Goal: Transaction & Acquisition: Purchase product/service

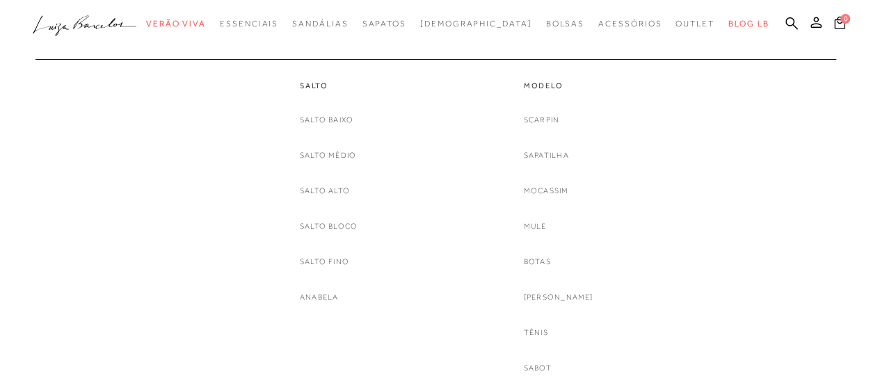
click at [329, 154] on link "Salto Médio" at bounding box center [328, 155] width 56 height 15
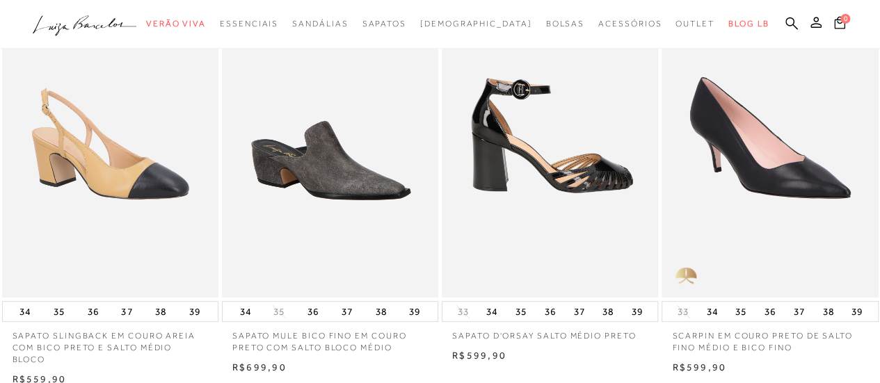
scroll to position [209, 0]
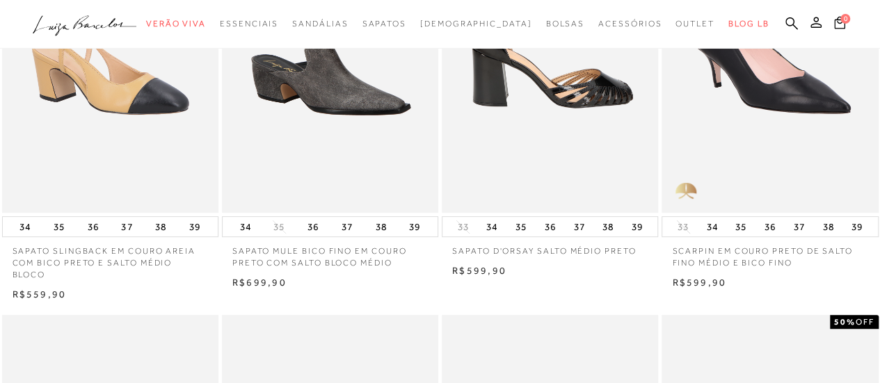
click at [555, 170] on img at bounding box center [550, 51] width 215 height 325
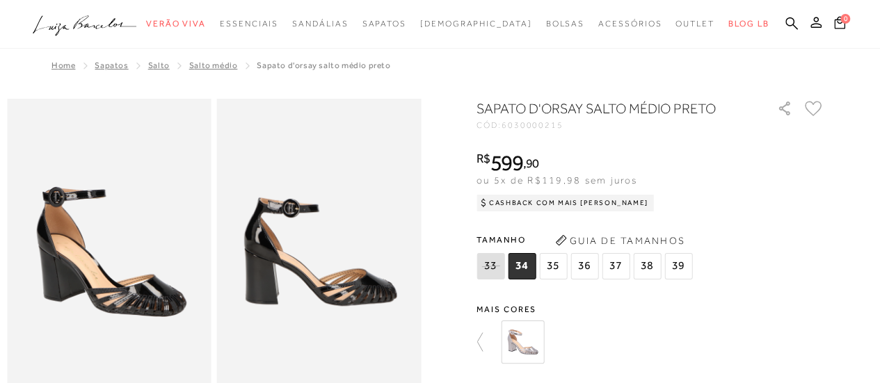
click at [565, 269] on span "35" at bounding box center [553, 266] width 28 height 26
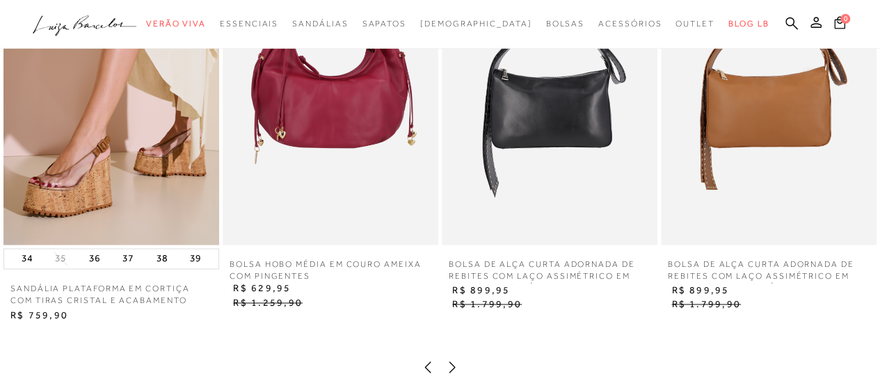
scroll to position [974, 0]
